Goal: Information Seeking & Learning: Learn about a topic

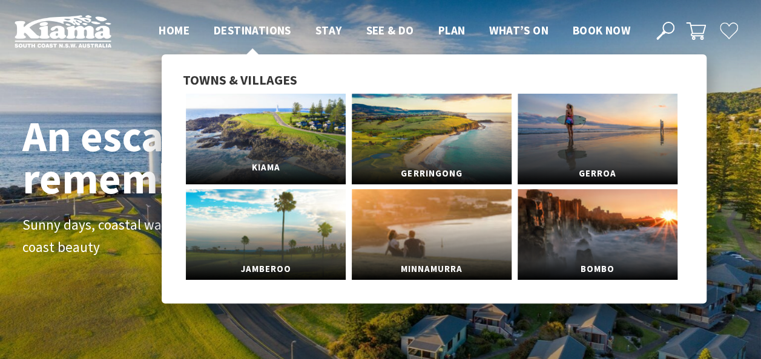
click at [266, 130] on link "Kiama" at bounding box center [266, 139] width 160 height 91
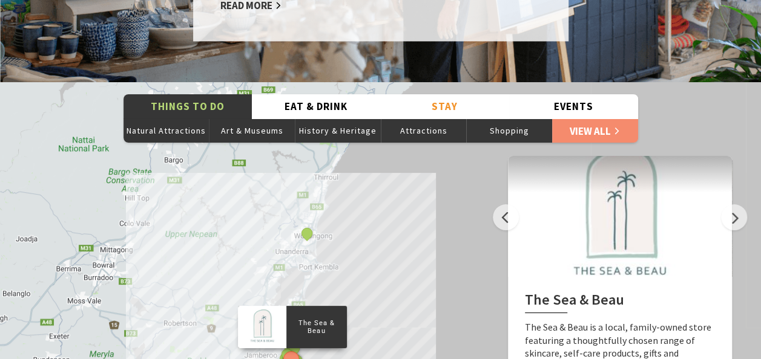
scroll to position [2118, 0]
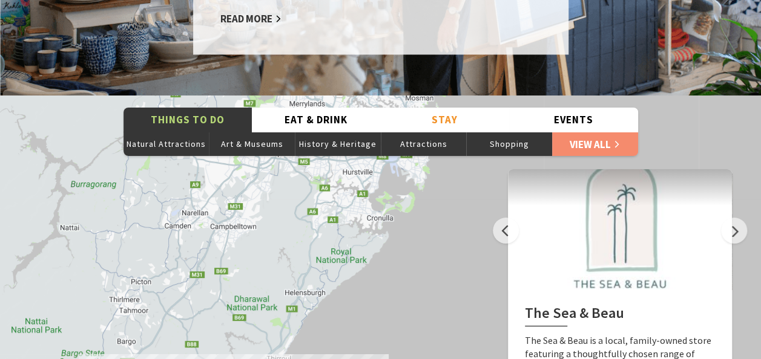
drag, startPoint x: 203, startPoint y: 216, endPoint x: 156, endPoint y: 387, distance: 177.6
click at [156, 359] on html "Skip to main content .fav-qpwo{stroke-linecap:round;stroke-linejoin:round;strok…" at bounding box center [380, 319] width 761 height 4874
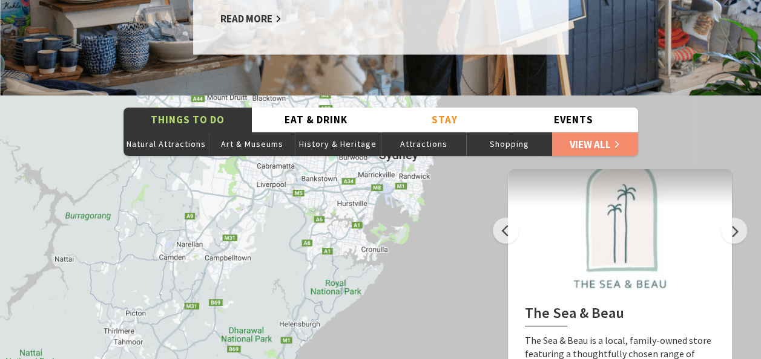
drag, startPoint x: 256, startPoint y: 262, endPoint x: 264, endPoint y: 260, distance: 8.7
click at [264, 260] on div "The Sea & Beau Hoddles Track, Kiama Kiama Ceramic Art Studio - Teaching and Mak…" at bounding box center [380, 314] width 761 height 436
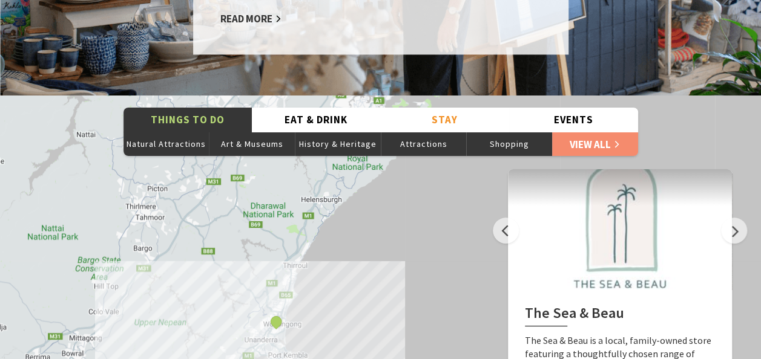
drag, startPoint x: 244, startPoint y: 338, endPoint x: 254, endPoint y: 247, distance: 91.9
click at [258, 234] on div "The Sea & Beau Hoddles Track, Kiama Kiama Ceramic Art Studio - Teaching and Mak…" at bounding box center [380, 314] width 761 height 436
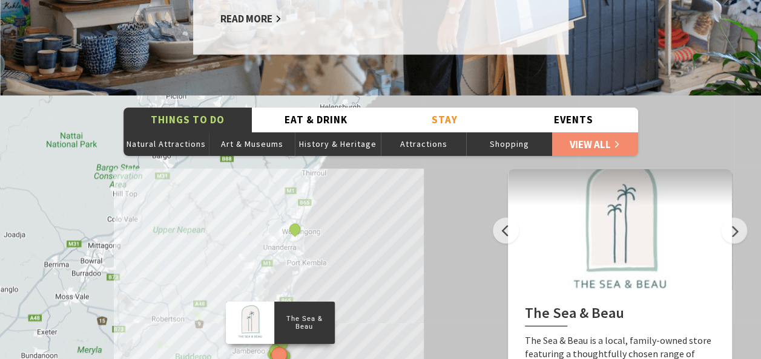
drag, startPoint x: 220, startPoint y: 324, endPoint x: 231, endPoint y: 248, distance: 76.3
click at [231, 248] on div "The Sea & Beau Hoddles Track, Kiama Kiama Ceramic Art Studio - Teaching and Mak…" at bounding box center [380, 314] width 761 height 436
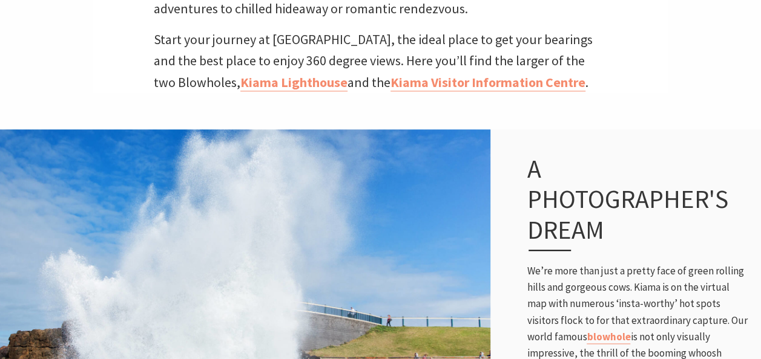
scroll to position [726, 0]
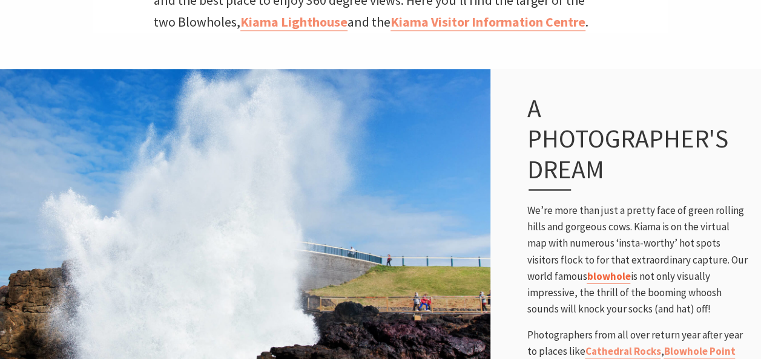
click at [597, 270] on link "blowhole" at bounding box center [608, 277] width 44 height 14
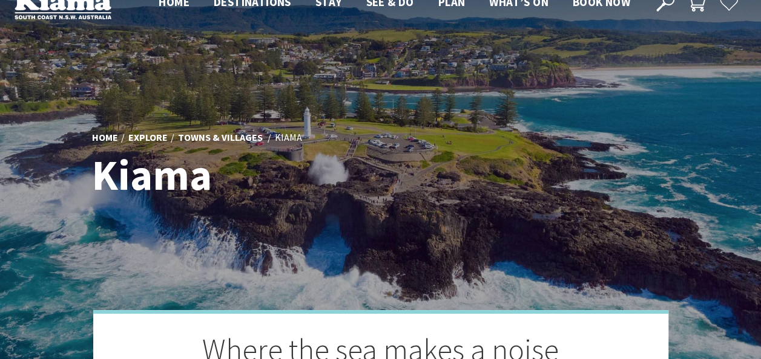
scroll to position [0, 0]
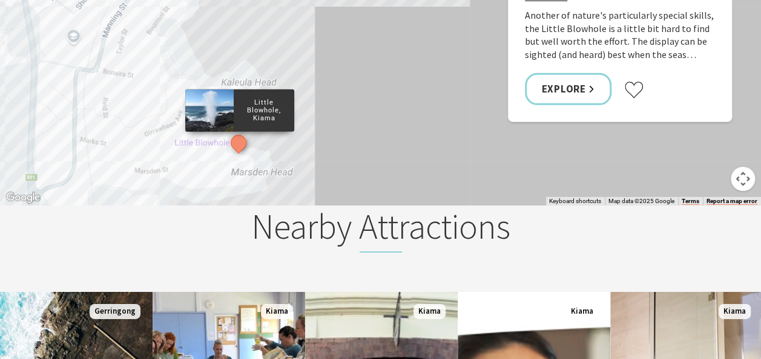
scroll to position [1835, 0]
